Goal: Information Seeking & Learning: Understand process/instructions

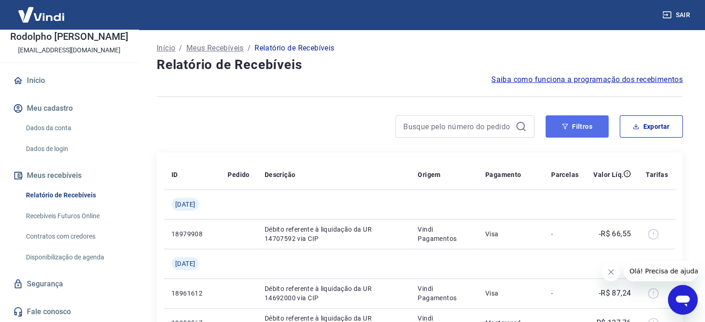
click at [566, 128] on icon "button" at bounding box center [565, 126] width 6 height 6
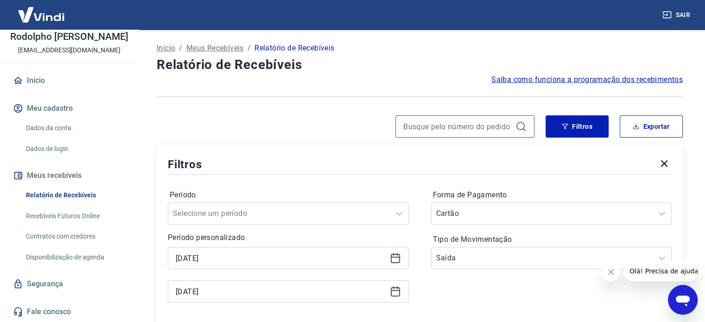
click at [431, 128] on input at bounding box center [457, 127] width 108 height 14
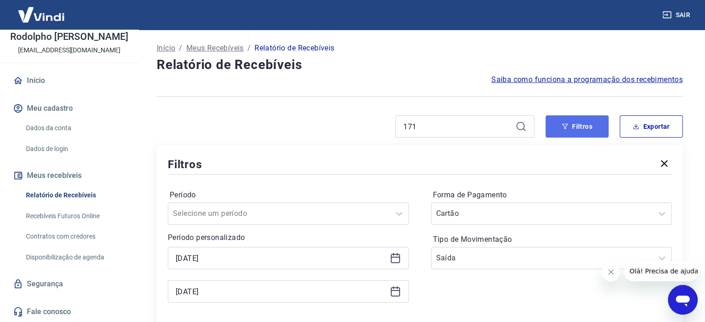
click at [595, 128] on button "Filtros" at bounding box center [576, 126] width 63 height 22
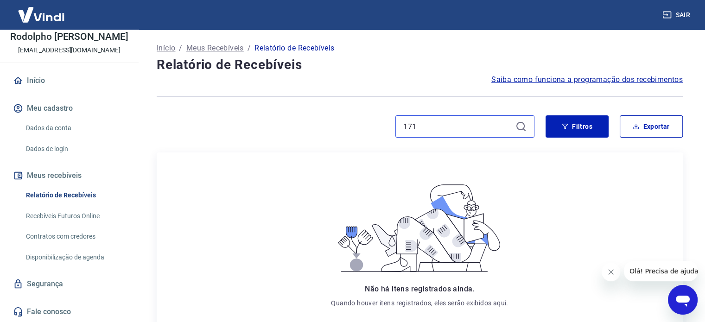
click at [447, 128] on input "171" at bounding box center [457, 127] width 108 height 14
click at [558, 122] on button "Filtros" at bounding box center [576, 126] width 63 height 22
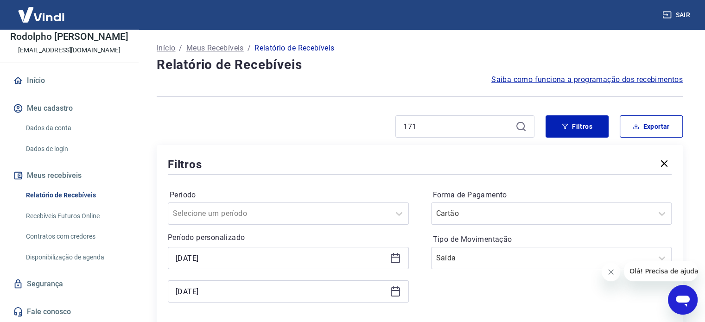
click at [521, 126] on icon at bounding box center [520, 126] width 11 height 11
click at [430, 126] on input "171" at bounding box center [457, 127] width 108 height 14
click at [423, 122] on input "171" at bounding box center [457, 127] width 108 height 14
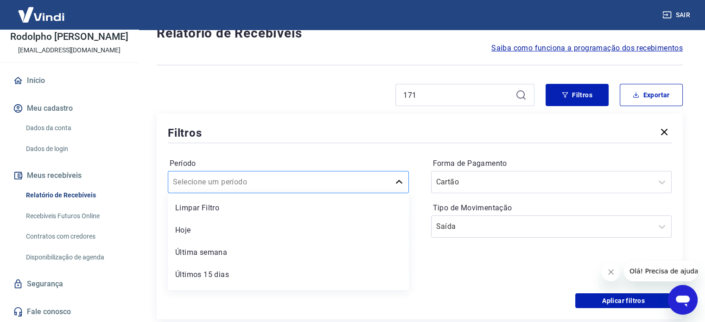
scroll to position [42, 0]
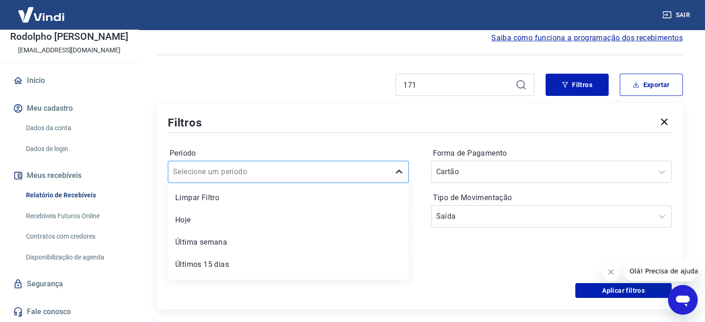
click at [404, 183] on div "option Limpar Filtro focused, 1 of 7. 7 results available. Use Up and Down to c…" at bounding box center [288, 172] width 241 height 22
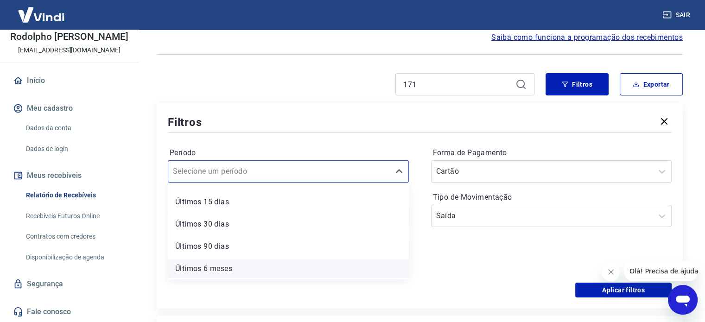
click at [347, 277] on div "Últimos 6 meses" at bounding box center [288, 268] width 241 height 19
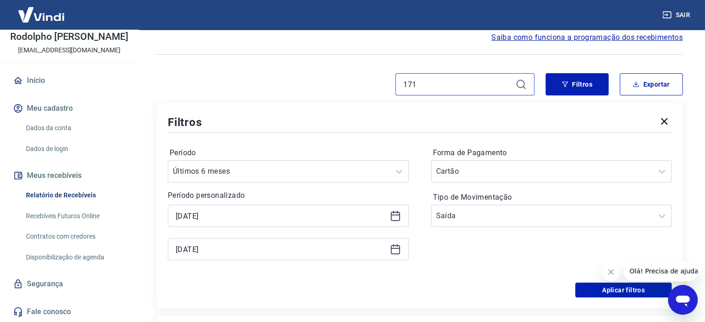
click at [408, 87] on input "171" at bounding box center [457, 84] width 108 height 14
click at [422, 83] on input "171" at bounding box center [457, 84] width 108 height 14
click at [521, 81] on icon at bounding box center [520, 84] width 11 height 11
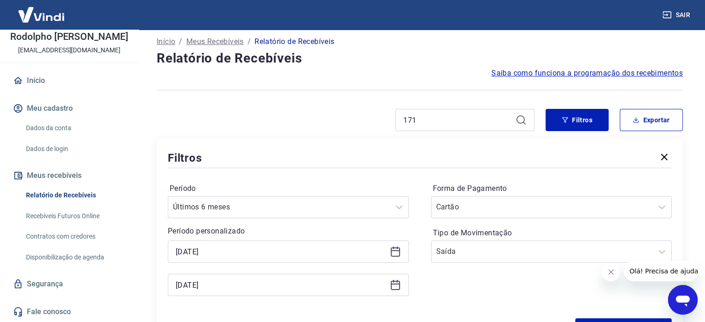
scroll to position [0, 0]
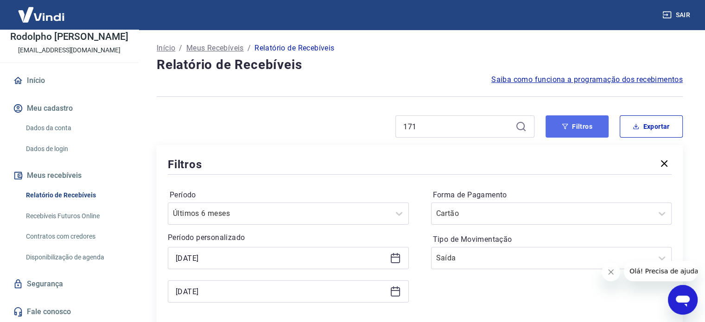
click at [563, 126] on icon "button" at bounding box center [565, 127] width 6 height 6
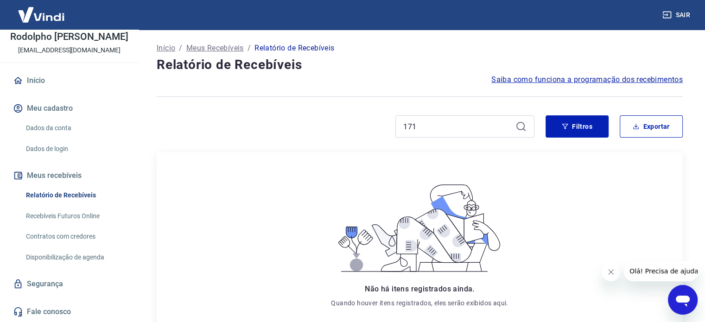
click at [519, 126] on icon at bounding box center [520, 126] width 11 height 11
click at [439, 127] on input "171" at bounding box center [457, 127] width 108 height 14
drag, startPoint x: 401, startPoint y: 129, endPoint x: 379, endPoint y: 128, distance: 22.7
click at [379, 128] on div "171" at bounding box center [346, 126] width 378 height 22
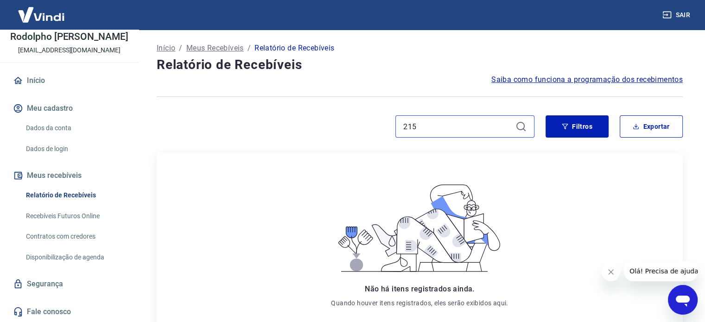
type input "215"
click at [519, 79] on span "Saiba como funciona a programação dos recebimentos" at bounding box center [586, 79] width 191 height 11
click at [50, 218] on link "Recebíveis Futuros Online" at bounding box center [74, 216] width 105 height 19
